Goal: Information Seeking & Learning: Learn about a topic

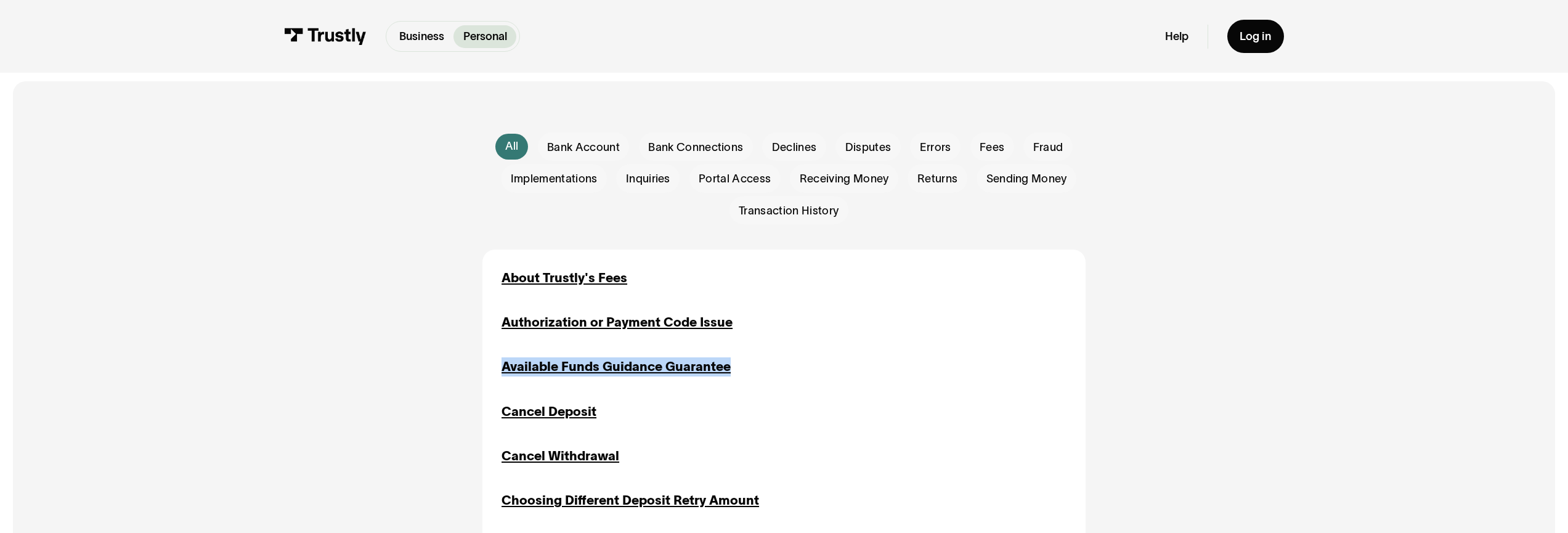
scroll to position [338, 0]
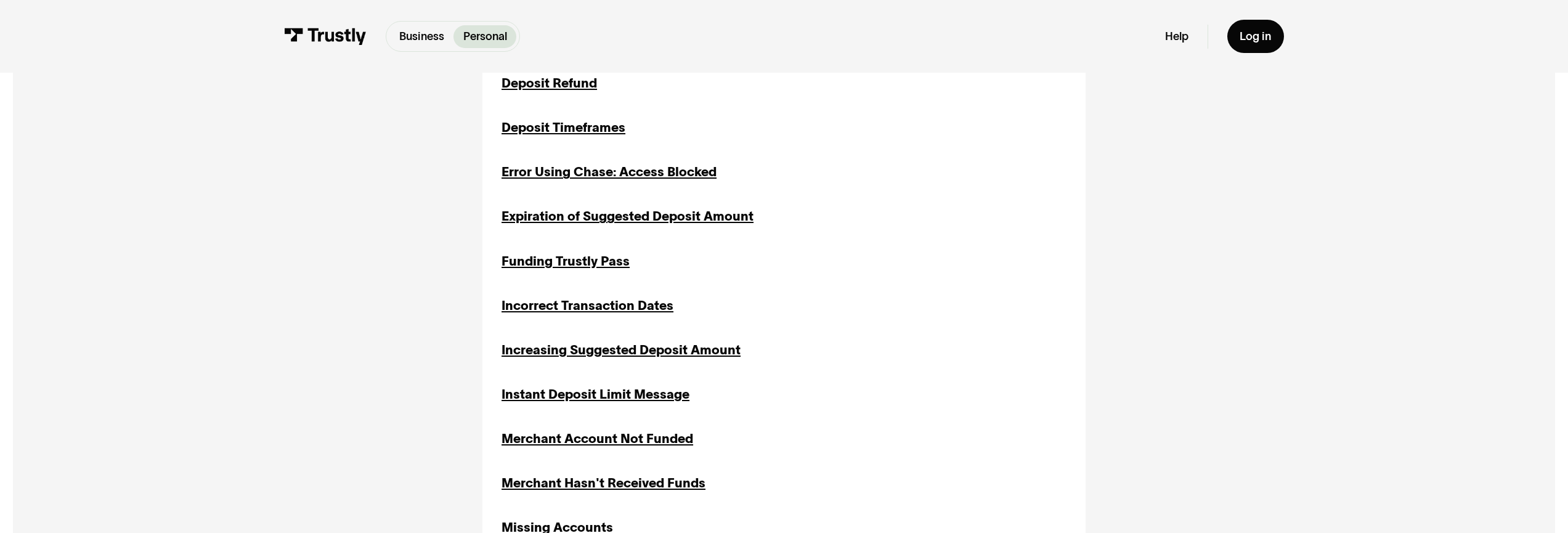
scroll to position [455, 0]
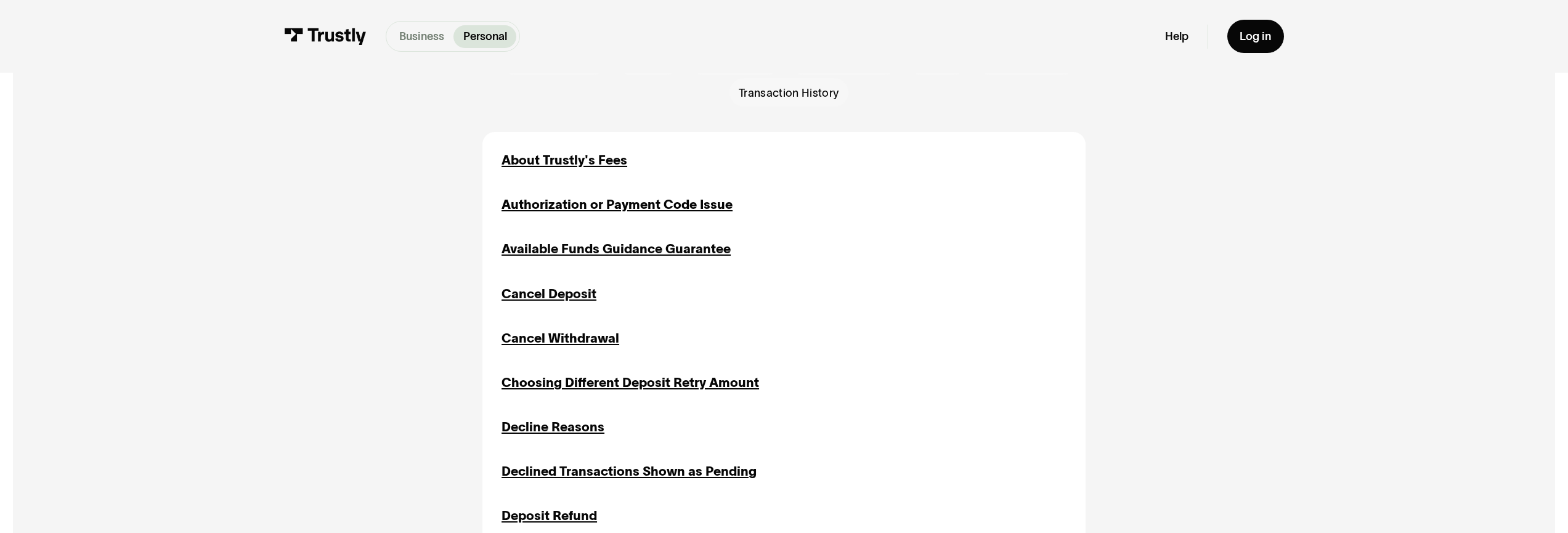
click at [413, 30] on p "Business" at bounding box center [421, 36] width 45 height 17
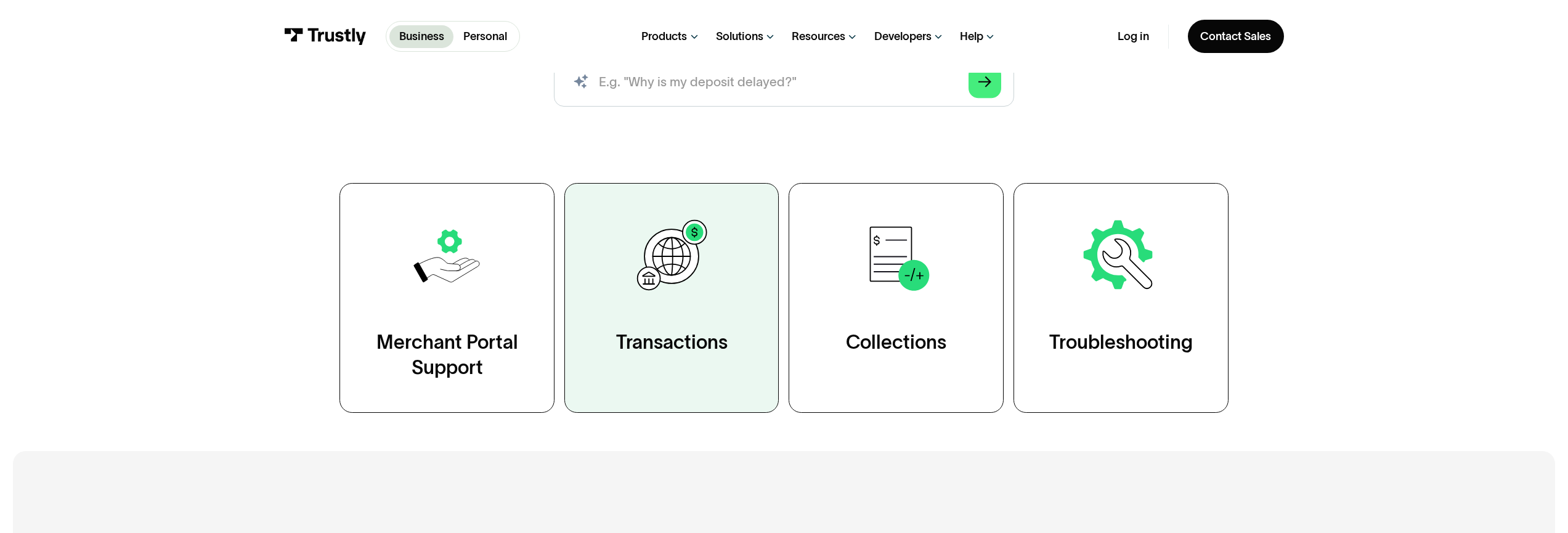
click at [655, 282] on img at bounding box center [671, 256] width 82 height 82
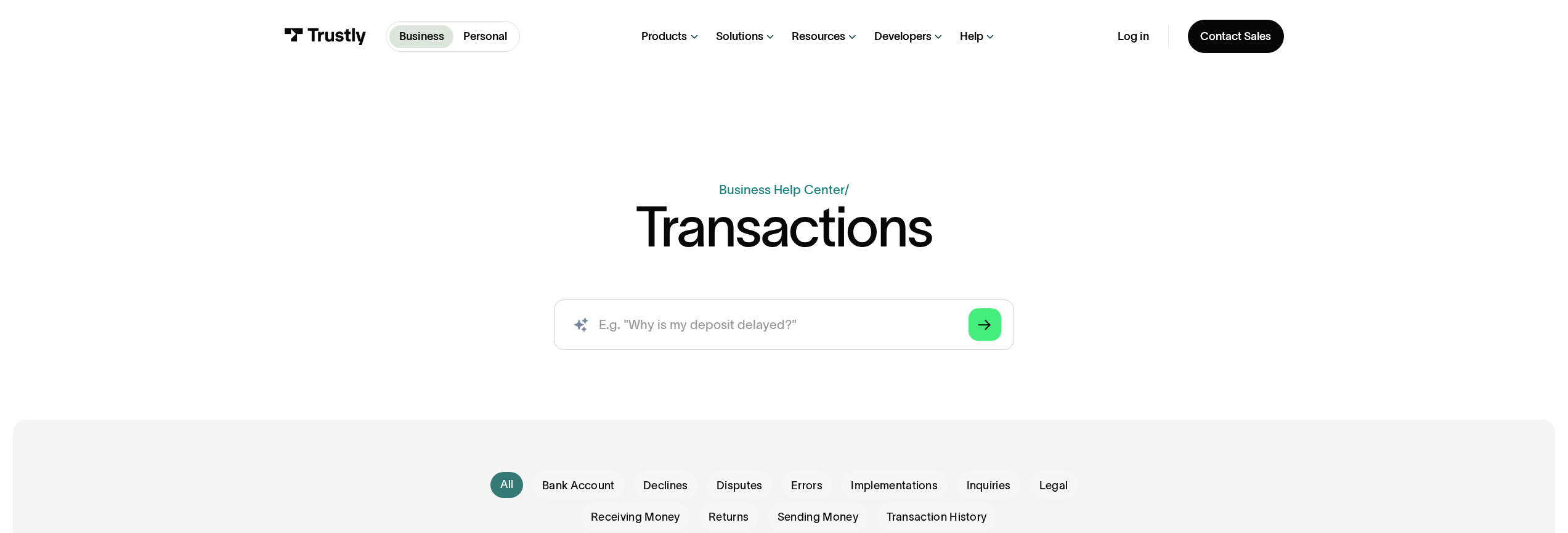
click at [405, 39] on p "Business" at bounding box center [421, 36] width 45 height 17
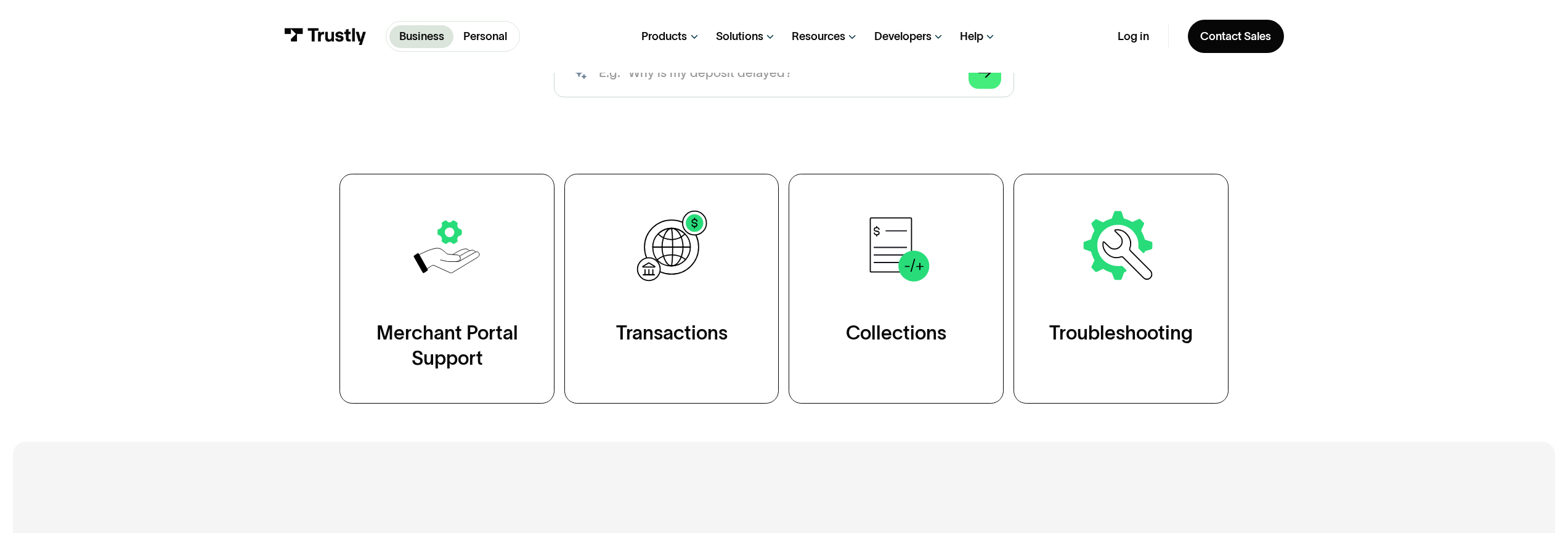
scroll to position [228, 0]
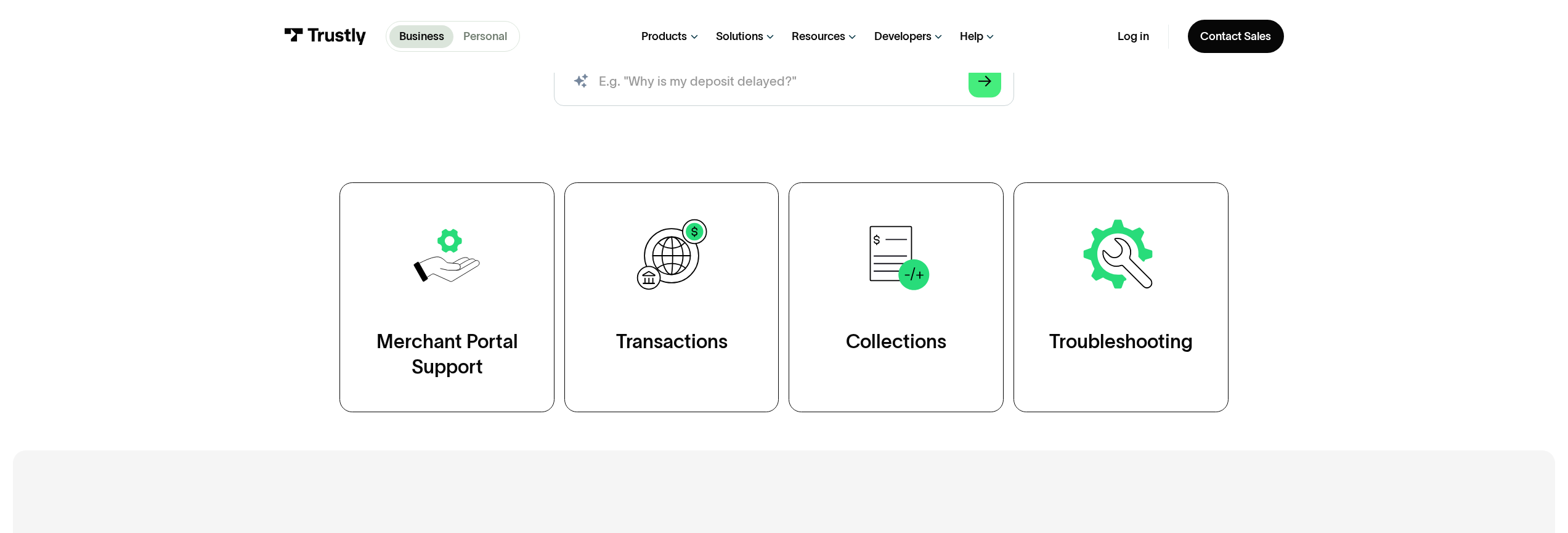
click at [493, 39] on p "Personal" at bounding box center [485, 36] width 44 height 17
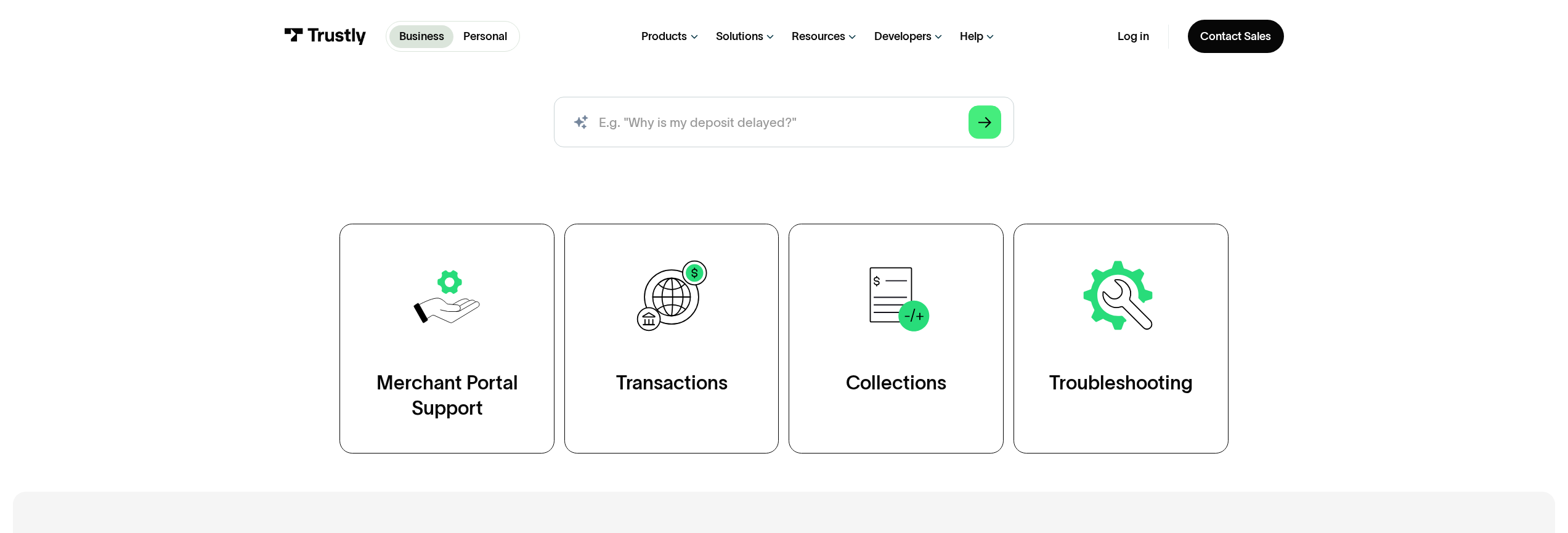
scroll to position [55, 0]
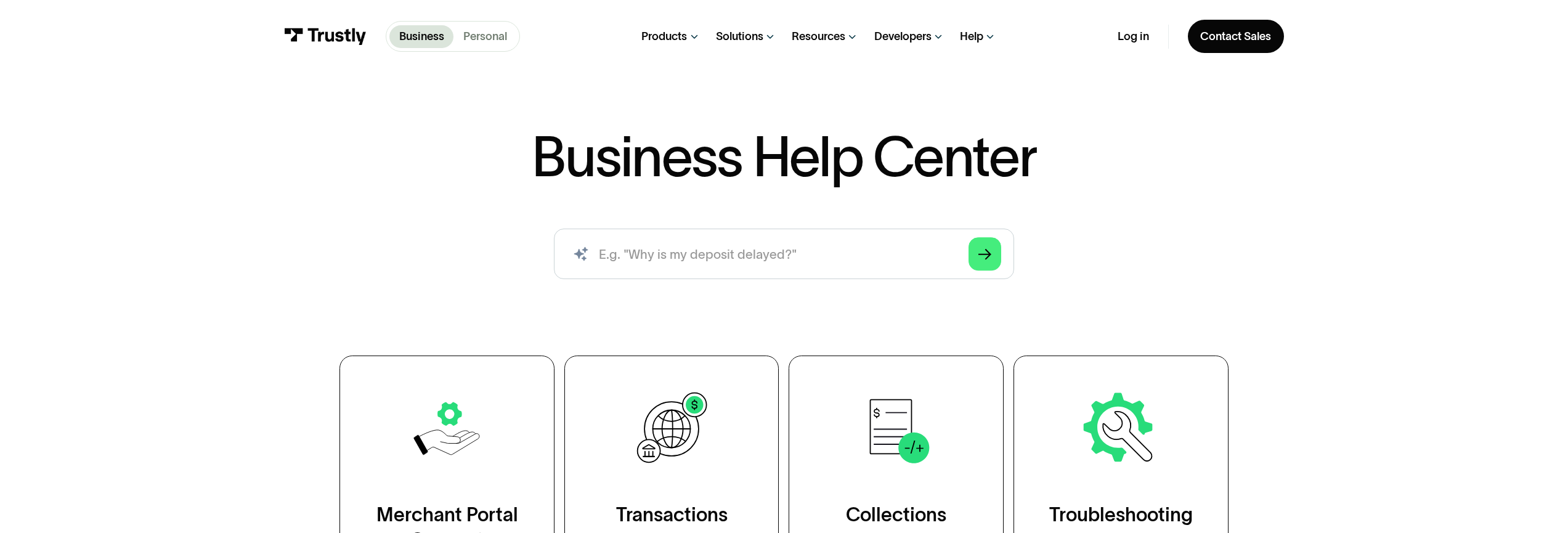
click at [493, 39] on p "Personal" at bounding box center [485, 36] width 44 height 17
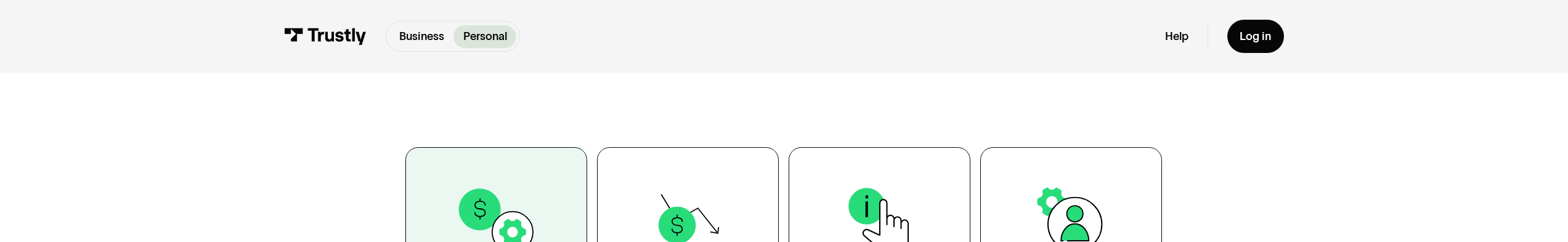
scroll to position [264, 0]
click at [504, 179] on img at bounding box center [497, 219] width 82 height 82
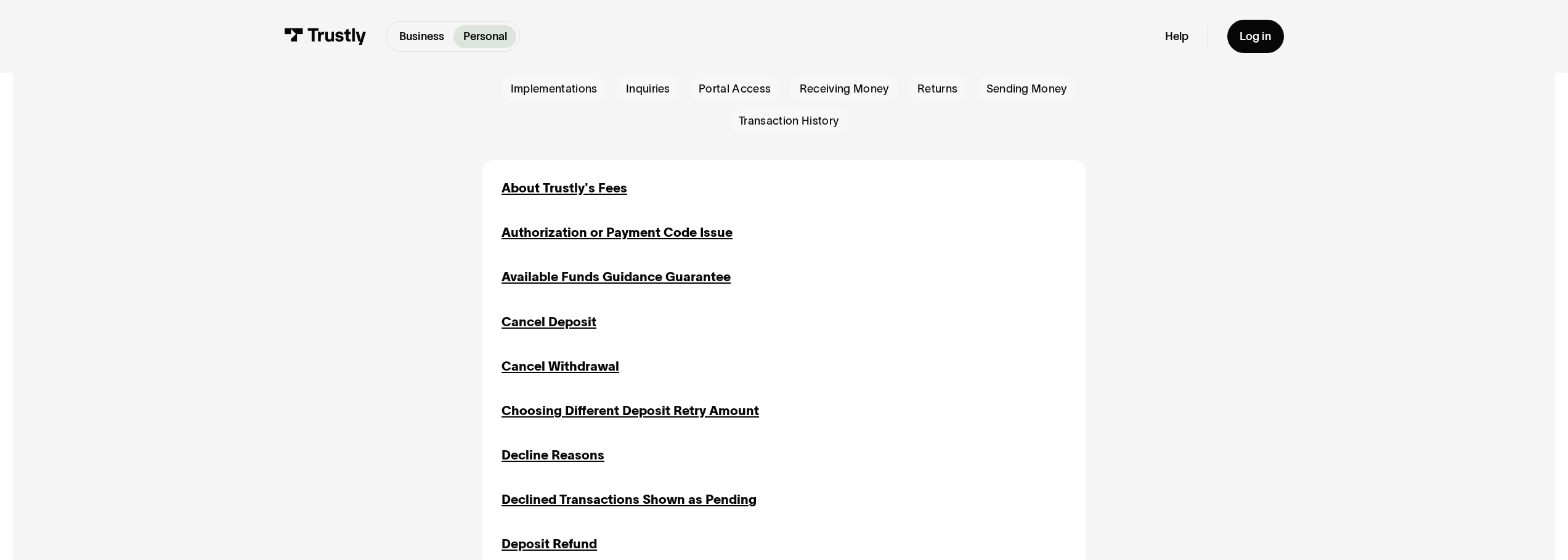
scroll to position [430, 0]
click at [345, 37] on img at bounding box center [325, 37] width 82 height 18
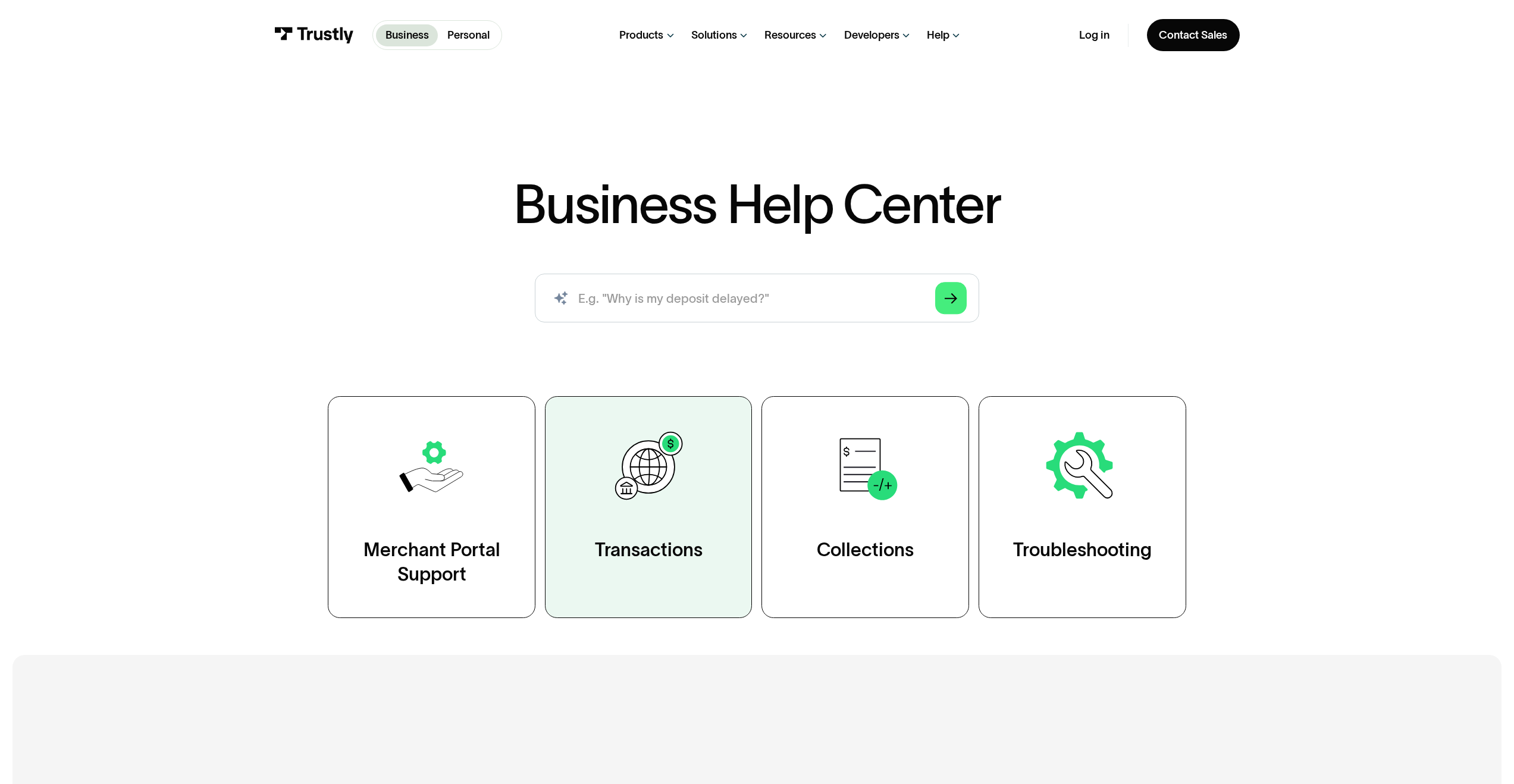
click at [659, 542] on div "Transactions" at bounding box center [649, 550] width 108 height 25
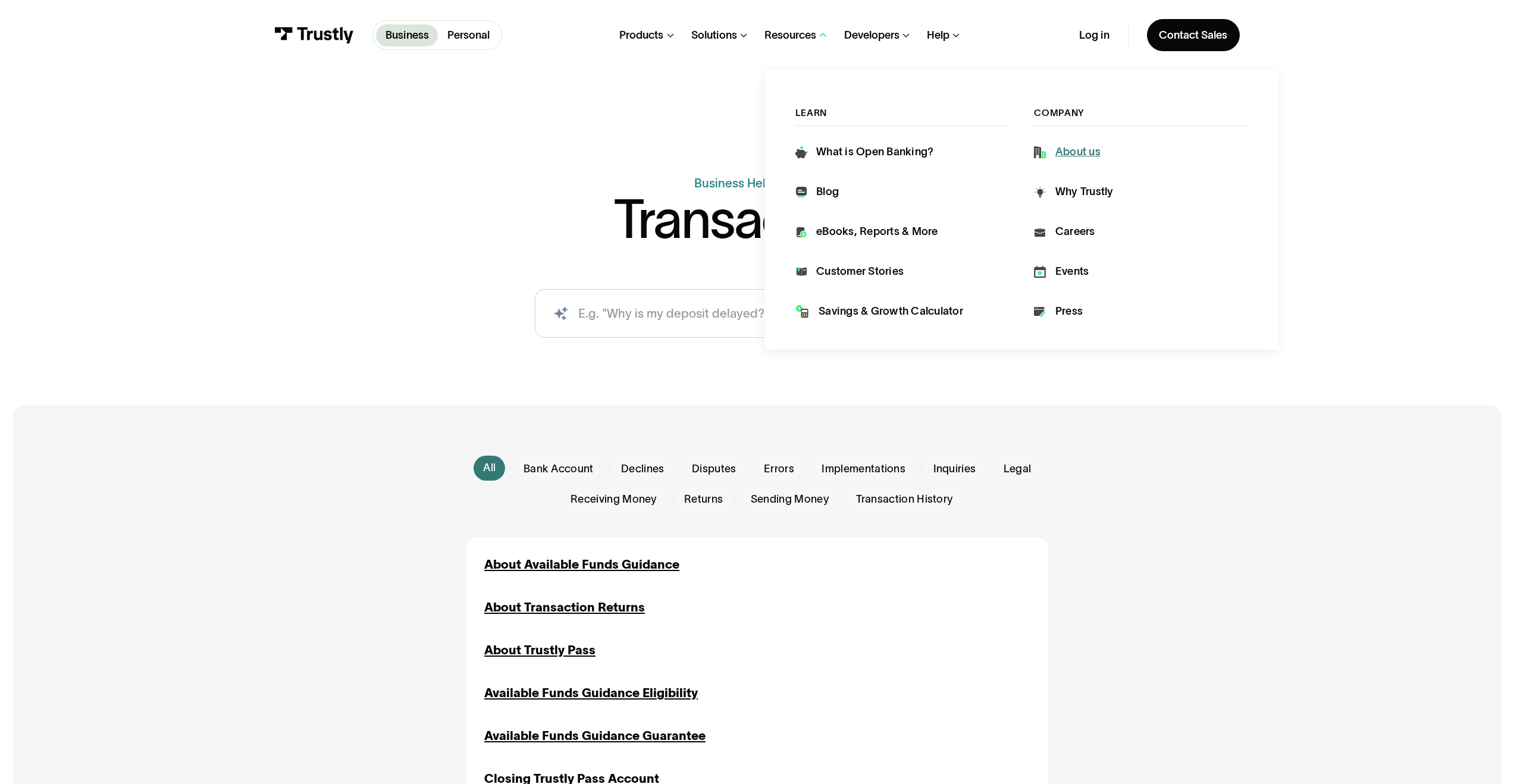
click at [1079, 154] on div "About us" at bounding box center [1078, 152] width 46 height 15
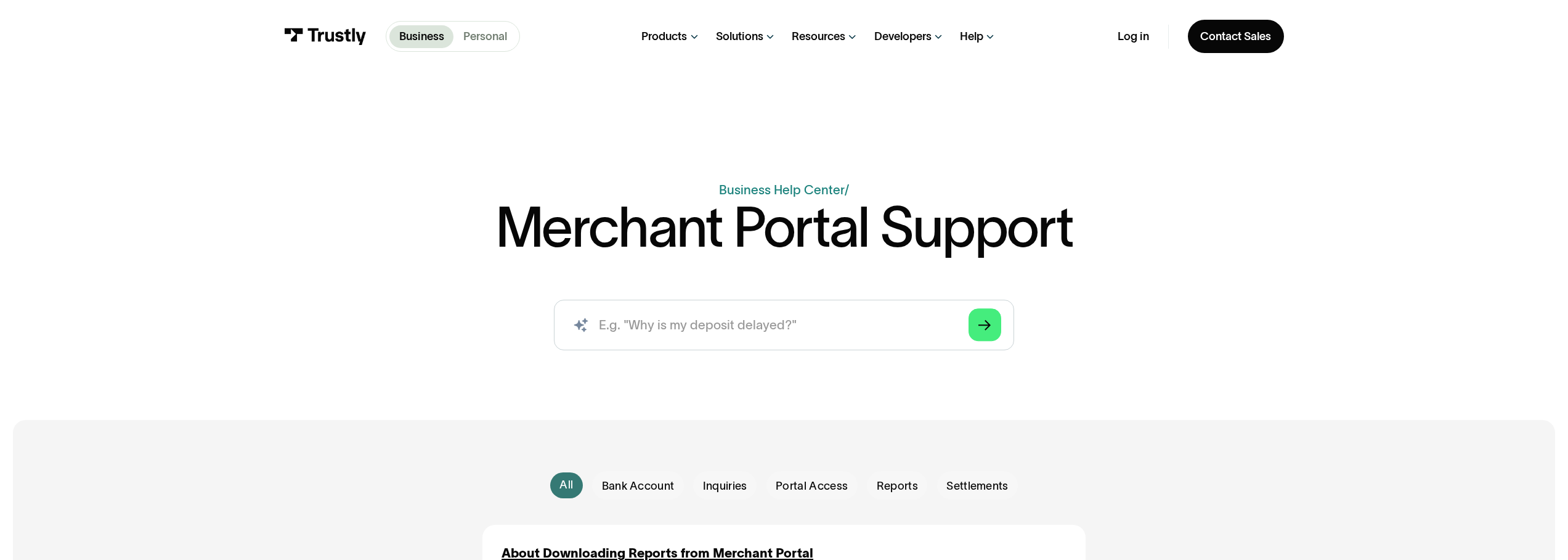
click at [496, 39] on p "Personal" at bounding box center [485, 36] width 44 height 17
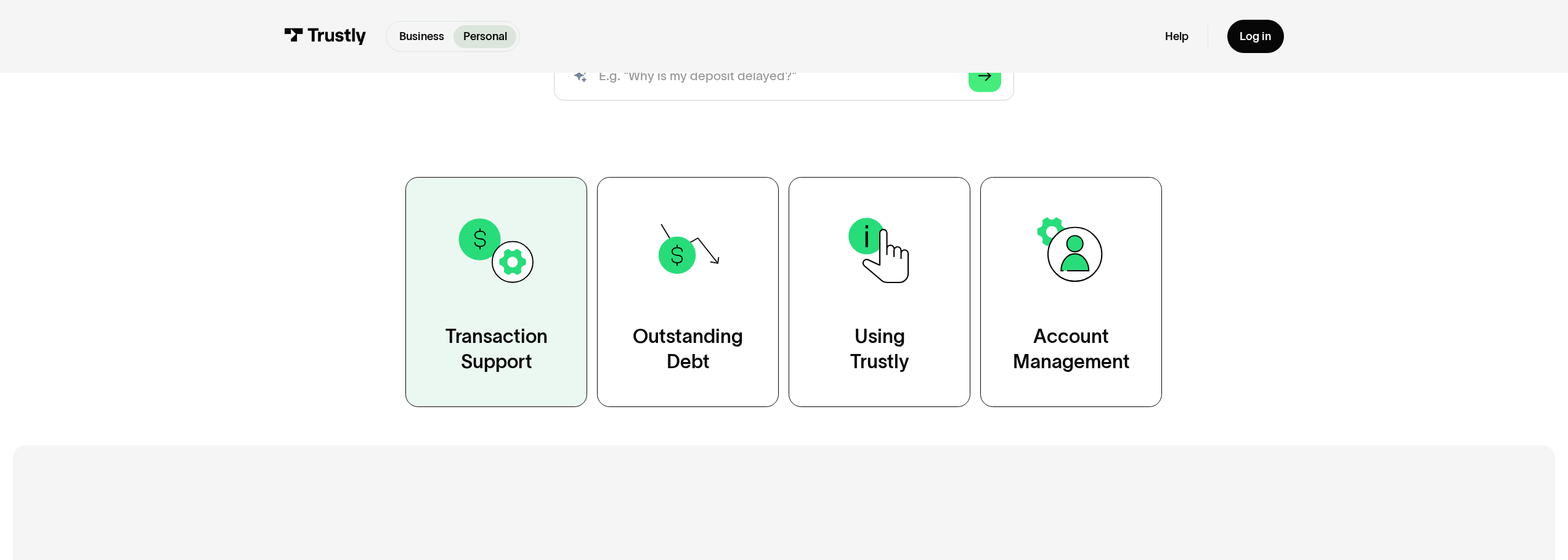
click at [501, 306] on link "Transaction Support" at bounding box center [496, 291] width 182 height 230
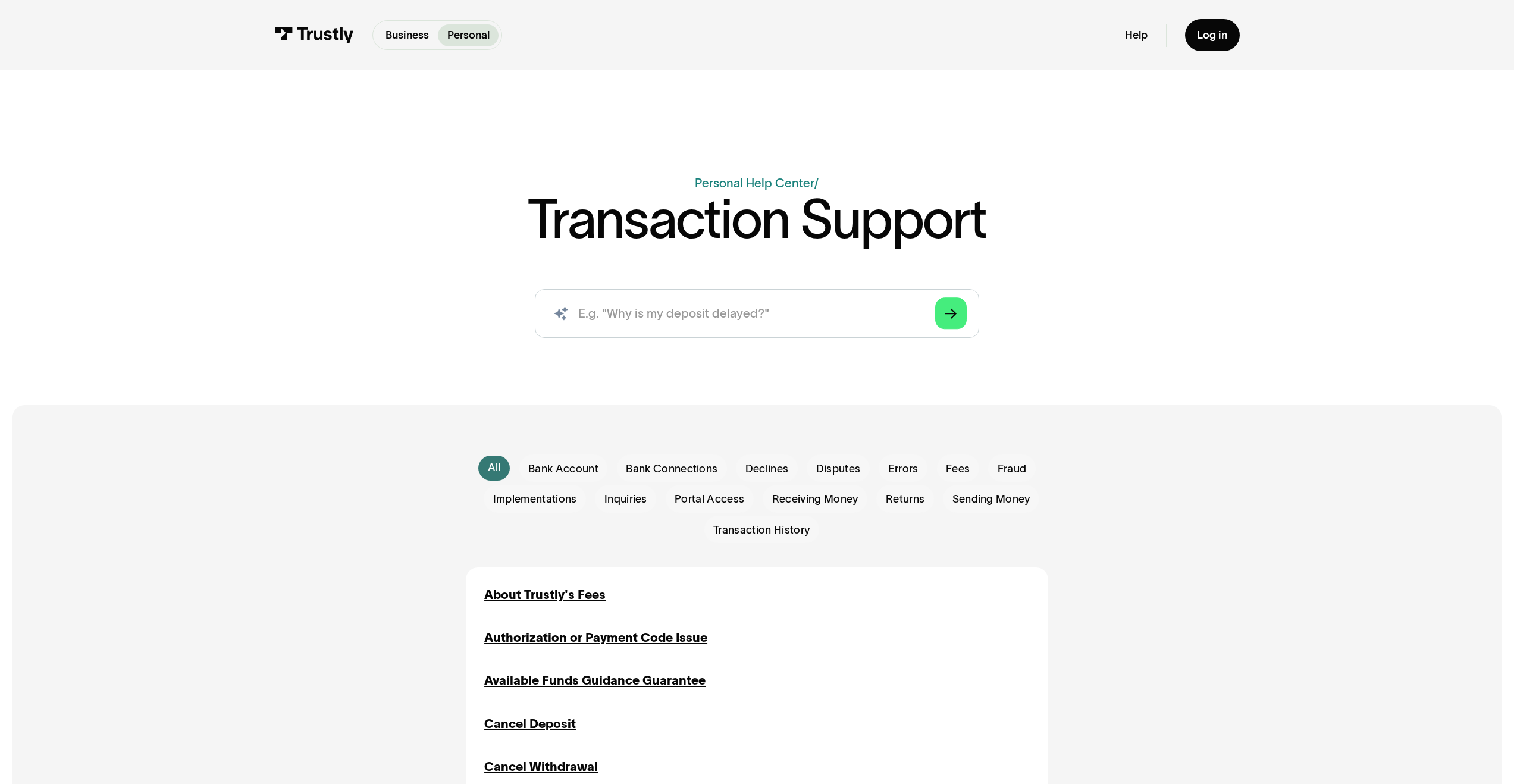
click at [310, 38] on img at bounding box center [313, 35] width 80 height 17
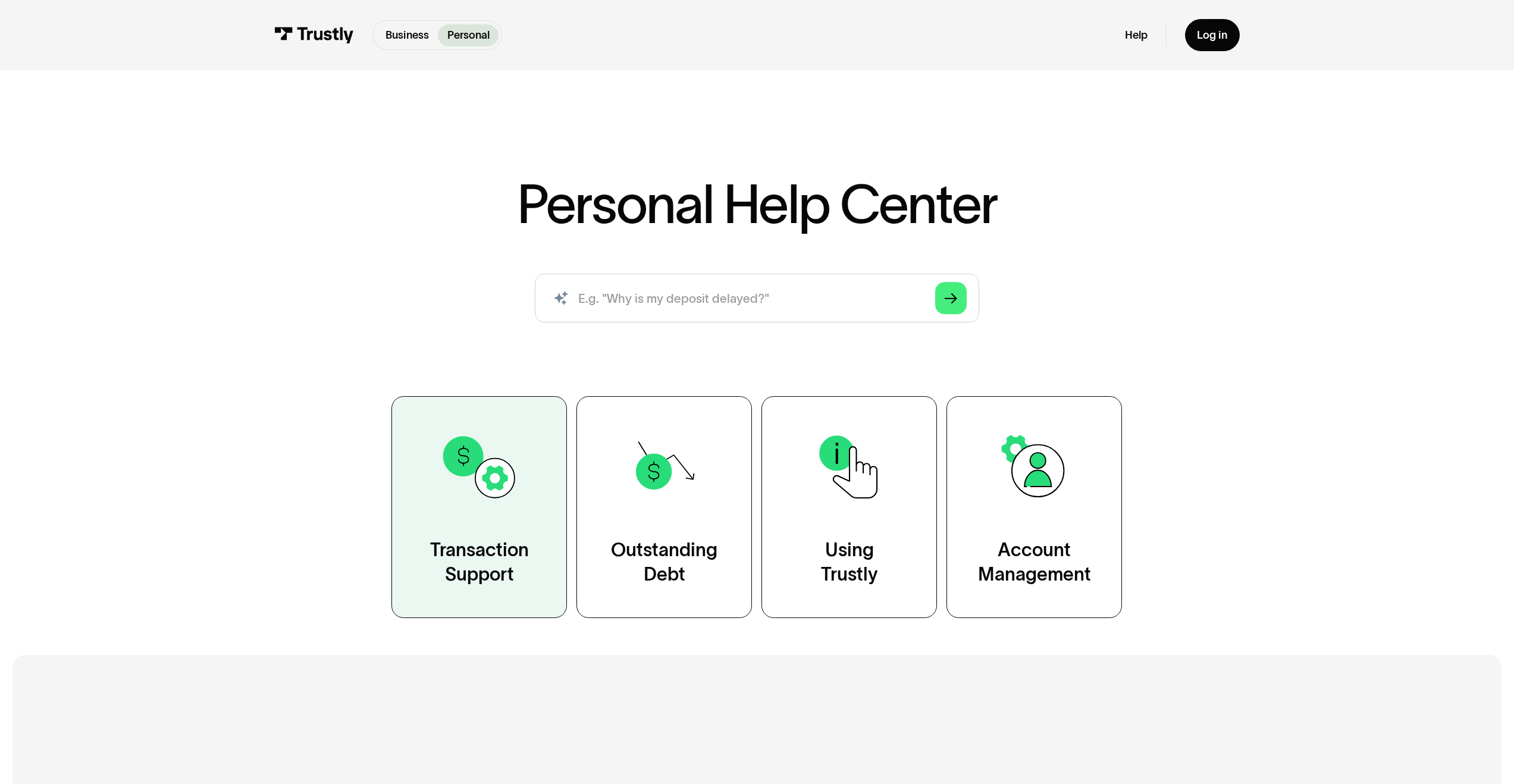
click at [501, 512] on link "Transaction Support" at bounding box center [479, 506] width 175 height 221
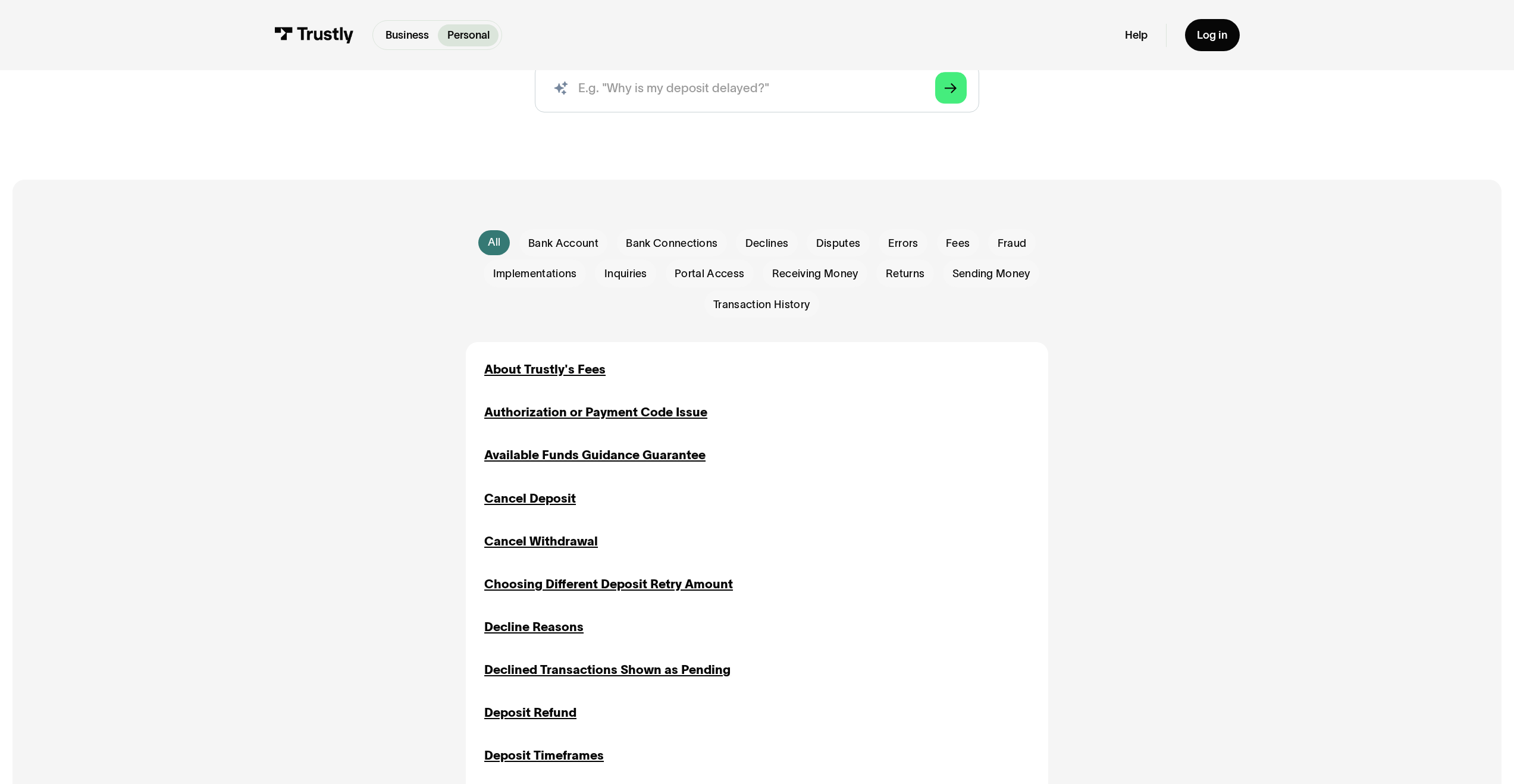
scroll to position [231, 0]
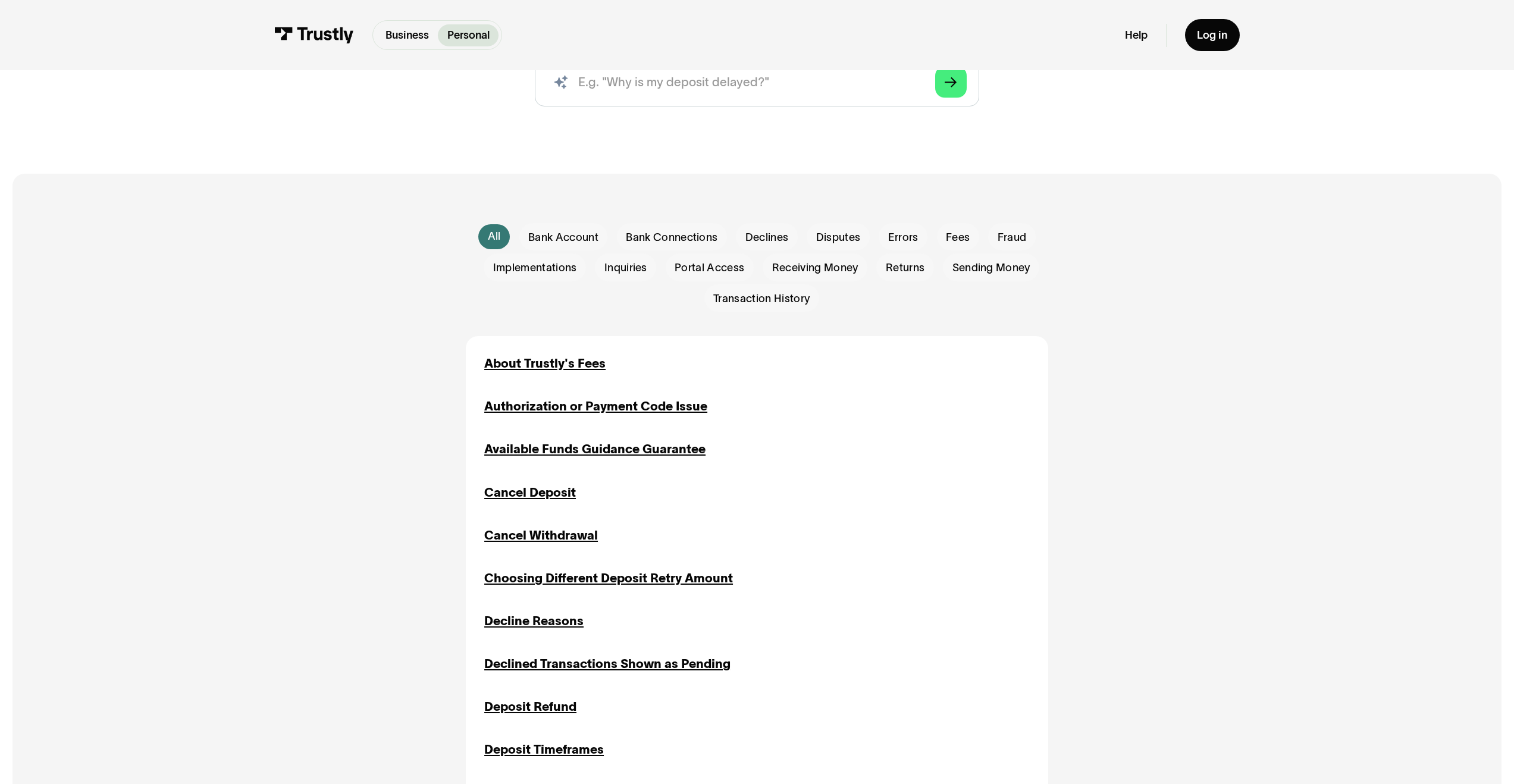
click at [616, 448] on div "Available Funds Guidance Guarantee" at bounding box center [594, 449] width 222 height 19
